Goal: Transaction & Acquisition: Book appointment/travel/reservation

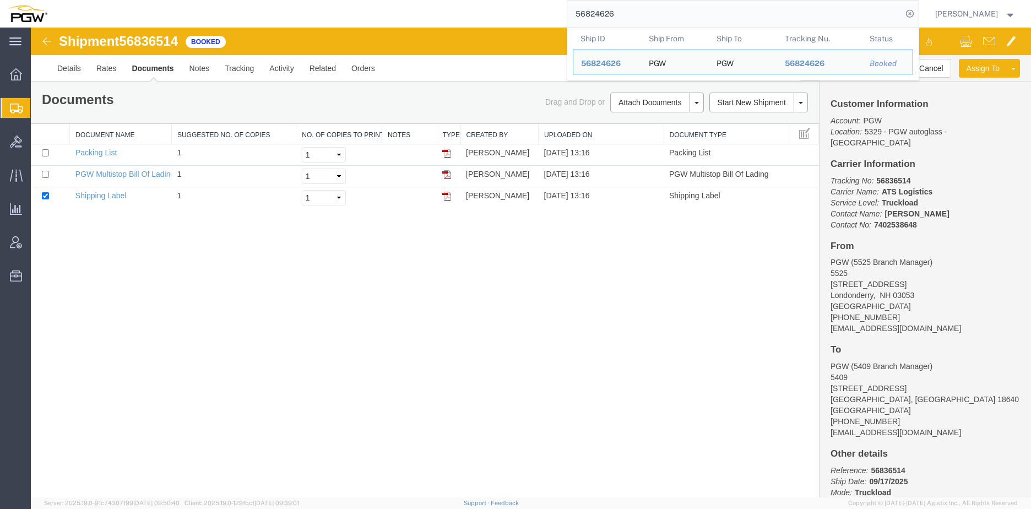
click at [640, 16] on input "56824626" at bounding box center [734, 14] width 335 height 26
drag, startPoint x: 666, startPoint y: 19, endPoint x: 415, endPoint y: 1, distance: 251.3
click at [415, 1] on div "56824626 Ship ID Ship From Ship To Tracking Nu. Status Ship ID 56824626 Ship Fr…" at bounding box center [487, 14] width 864 height 28
paste input "36045"
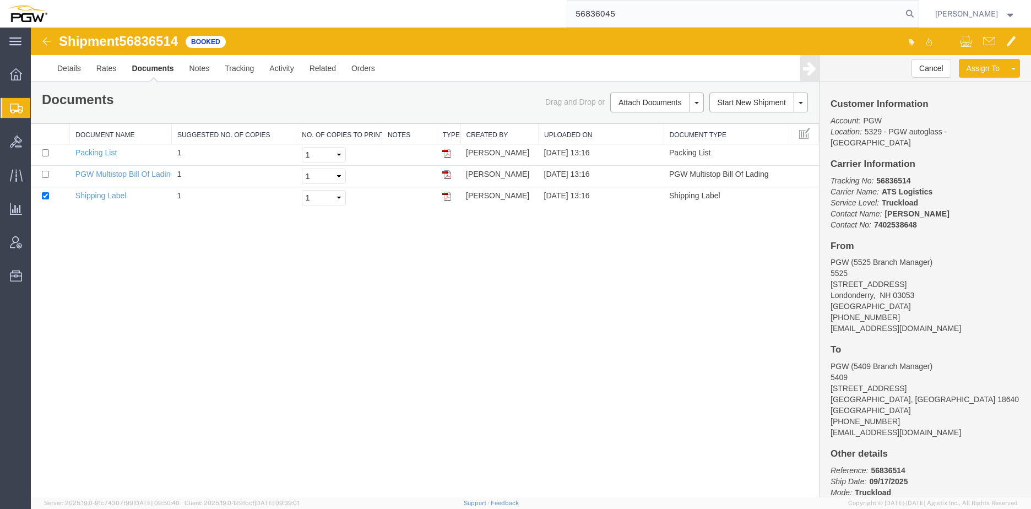
type input "56836045"
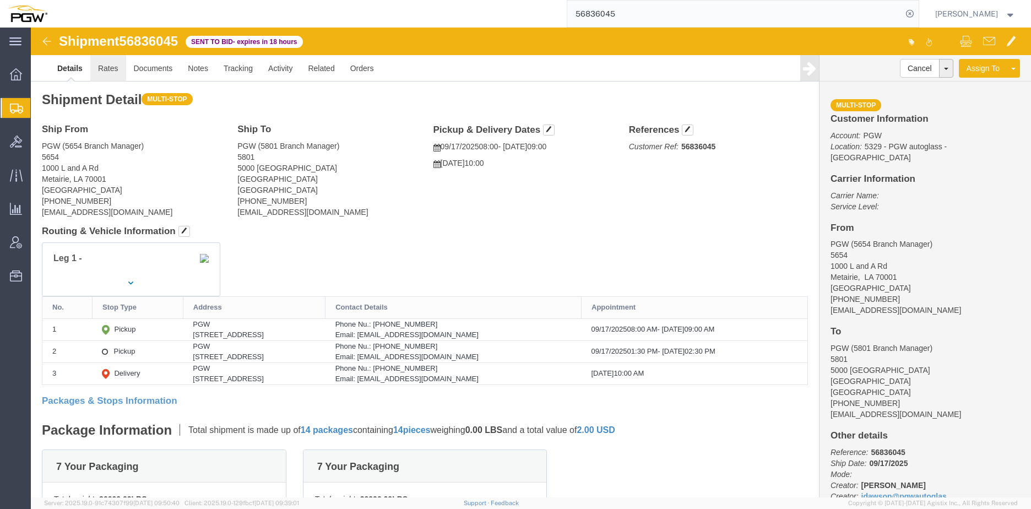
click link "Rates"
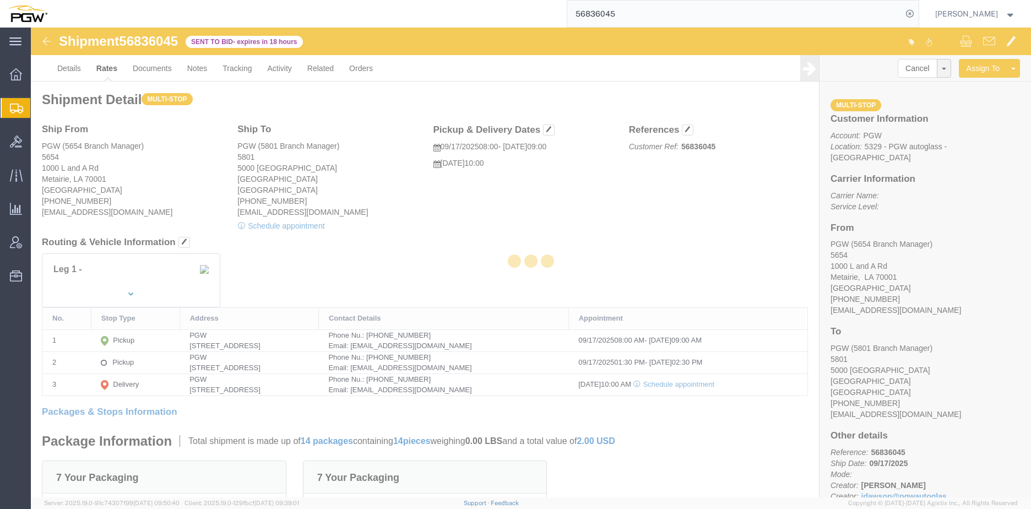
click at [112, 70] on div at bounding box center [531, 263] width 1000 height 470
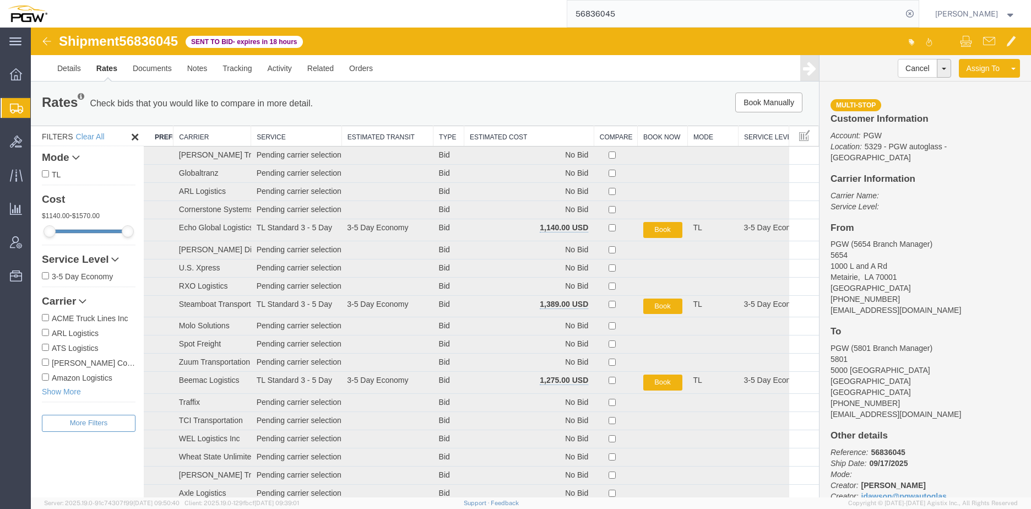
click at [478, 140] on th "Estimated Cost" at bounding box center [529, 136] width 130 height 20
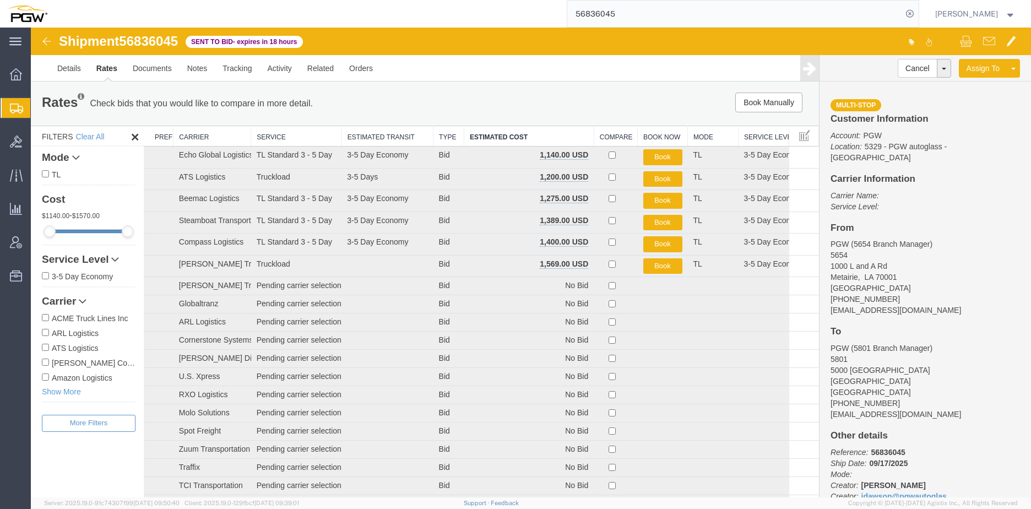
click at [113, 66] on link "Rates" at bounding box center [107, 68] width 36 height 26
click at [113, 66] on div at bounding box center [531, 263] width 1000 height 470
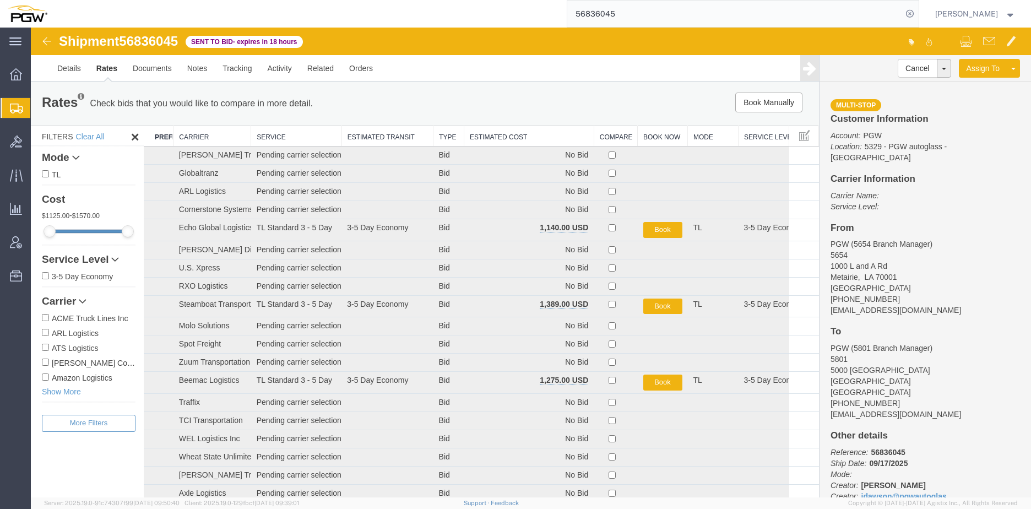
click at [511, 140] on th "Estimated Cost" at bounding box center [529, 136] width 130 height 20
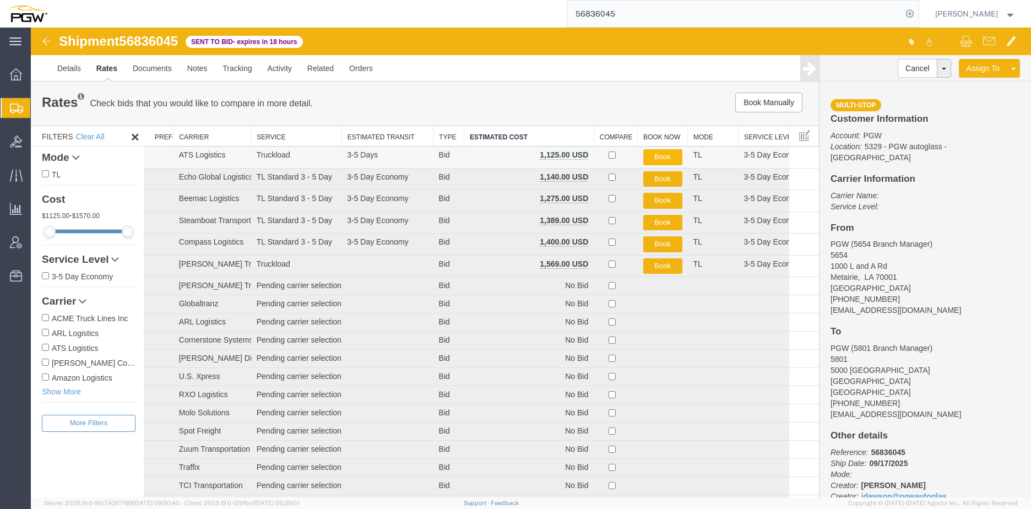
click at [655, 152] on button "Book" at bounding box center [662, 157] width 39 height 16
